Goal: Task Accomplishment & Management: Use online tool/utility

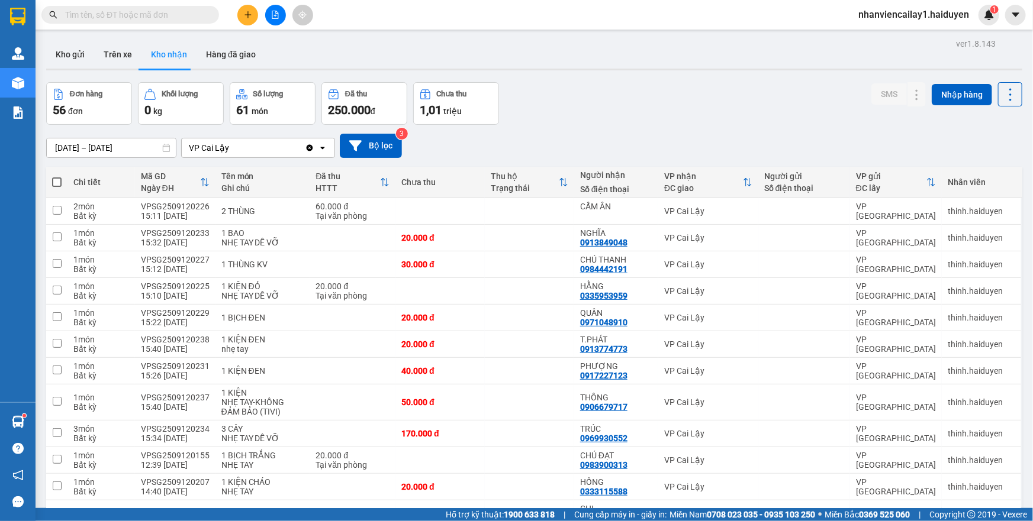
click at [159, 9] on input "text" at bounding box center [135, 14] width 140 height 13
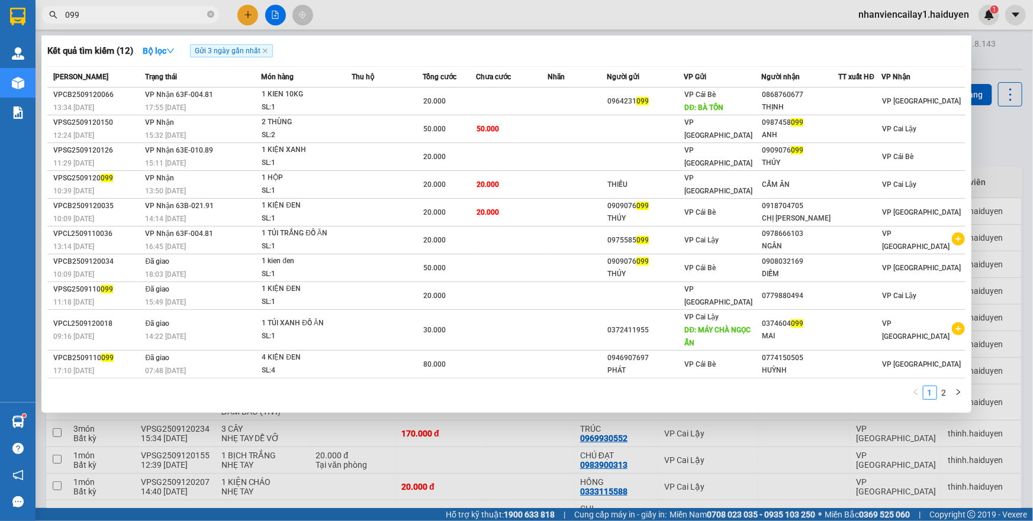
type input "099"
click at [394, 13] on div at bounding box center [516, 260] width 1033 height 521
click at [182, 18] on input "099" at bounding box center [135, 14] width 140 height 13
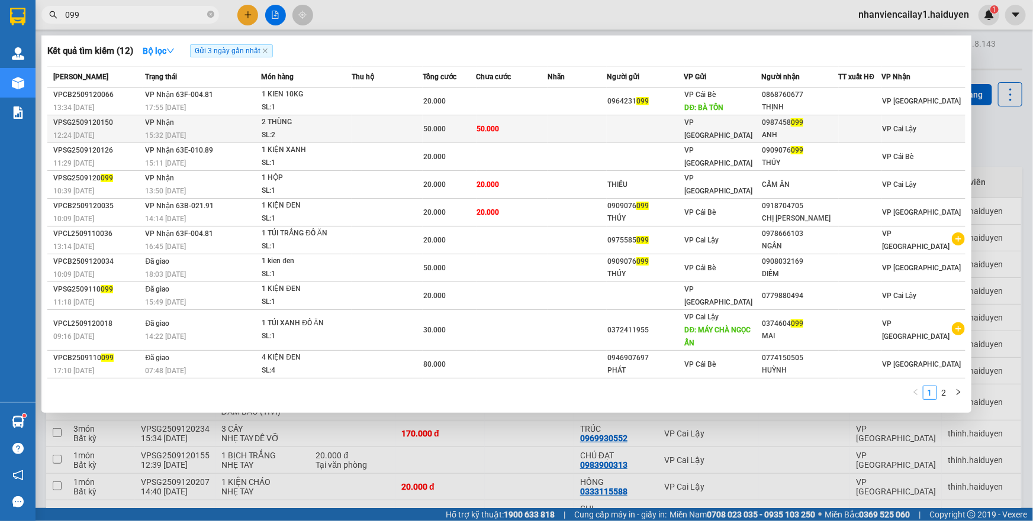
click at [363, 124] on td at bounding box center [386, 129] width 71 height 28
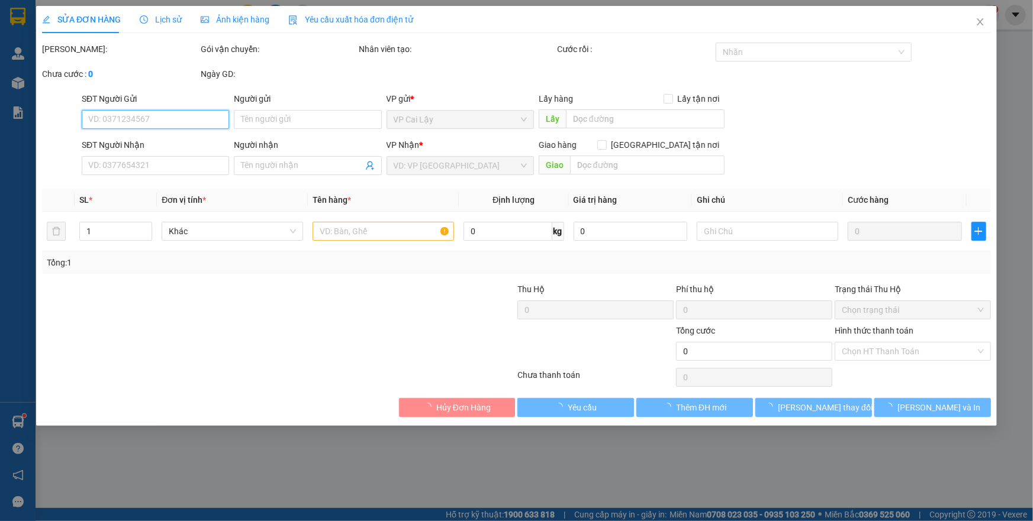
type input "0987458099"
type input "ANH"
type input "50.000"
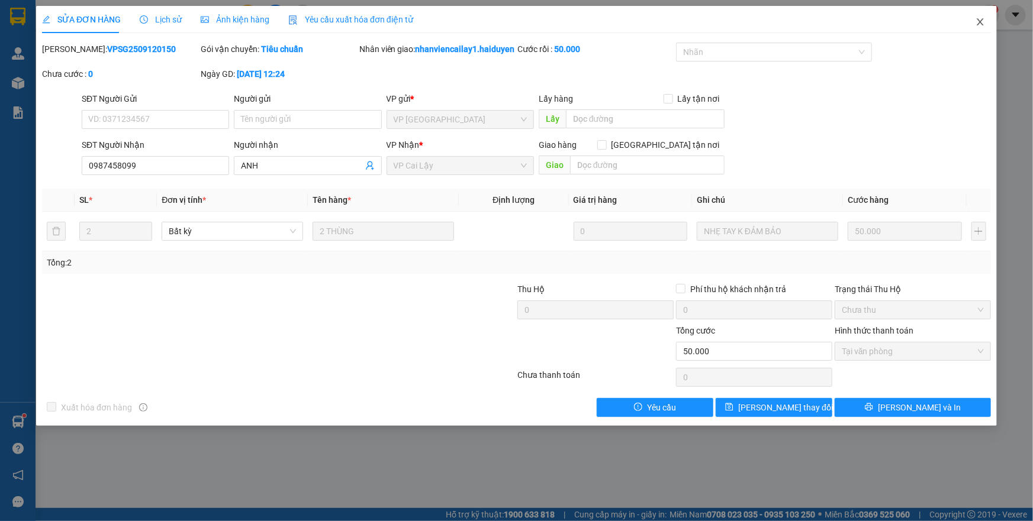
click at [982, 24] on icon "close" at bounding box center [979, 21] width 9 height 9
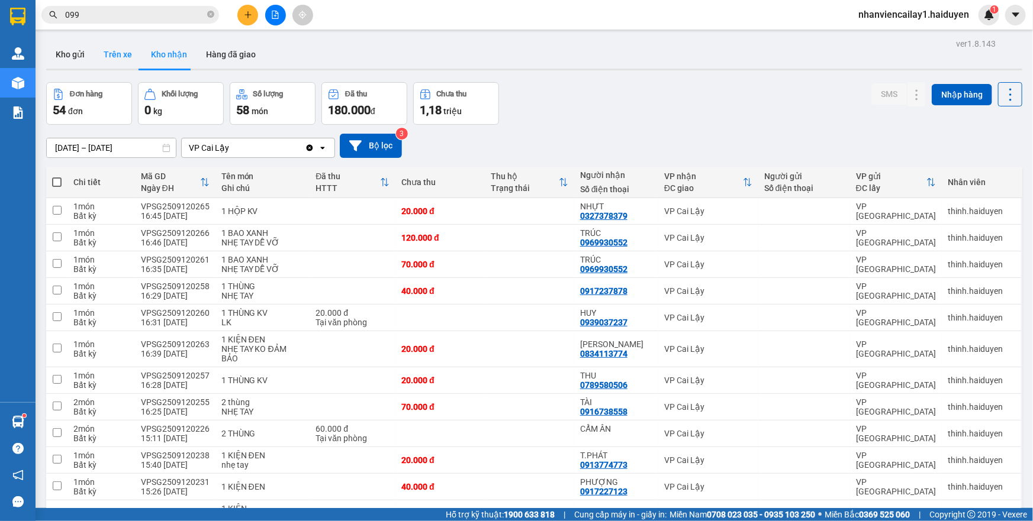
click at [108, 56] on button "Trên xe" at bounding box center [117, 54] width 47 height 28
type input "[DATE] – [DATE]"
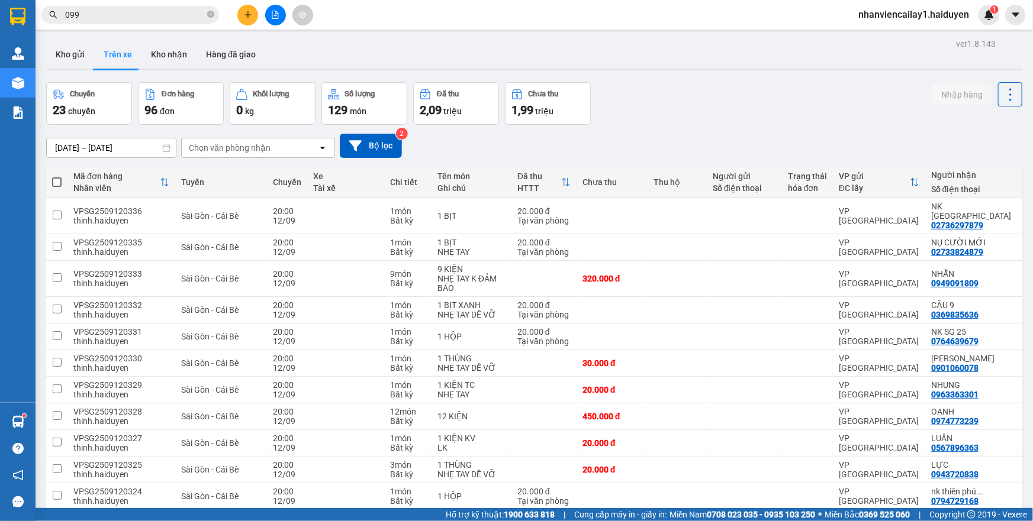
click at [206, 142] on div "Chọn văn phòng nhận" at bounding box center [230, 148] width 82 height 12
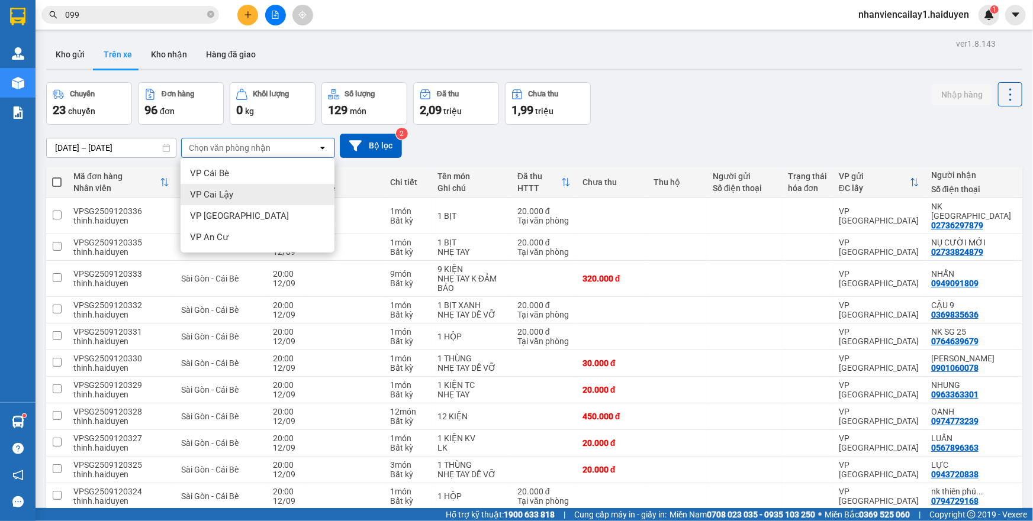
click at [221, 200] on span "VP Cai Lậy" at bounding box center [211, 195] width 43 height 12
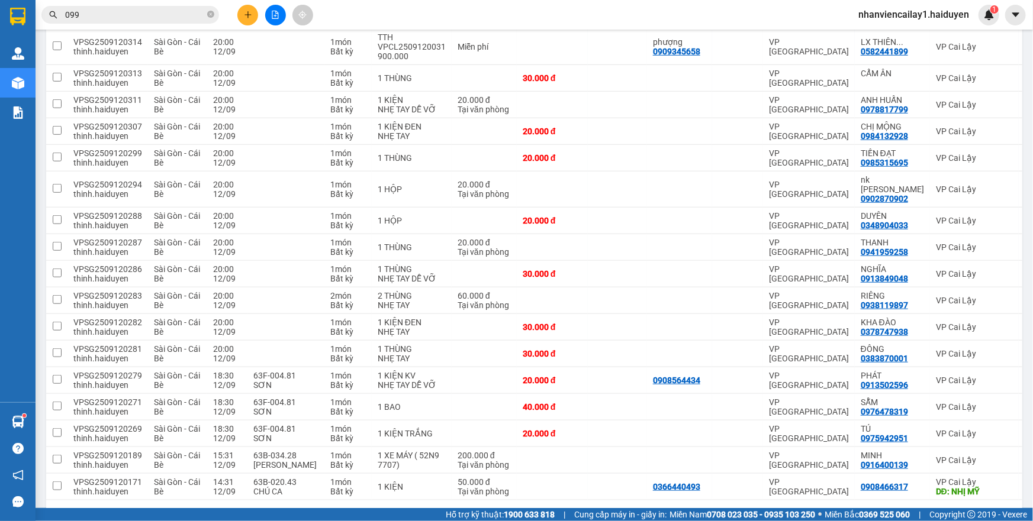
scroll to position [425, 0]
